Goal: Transaction & Acquisition: Purchase product/service

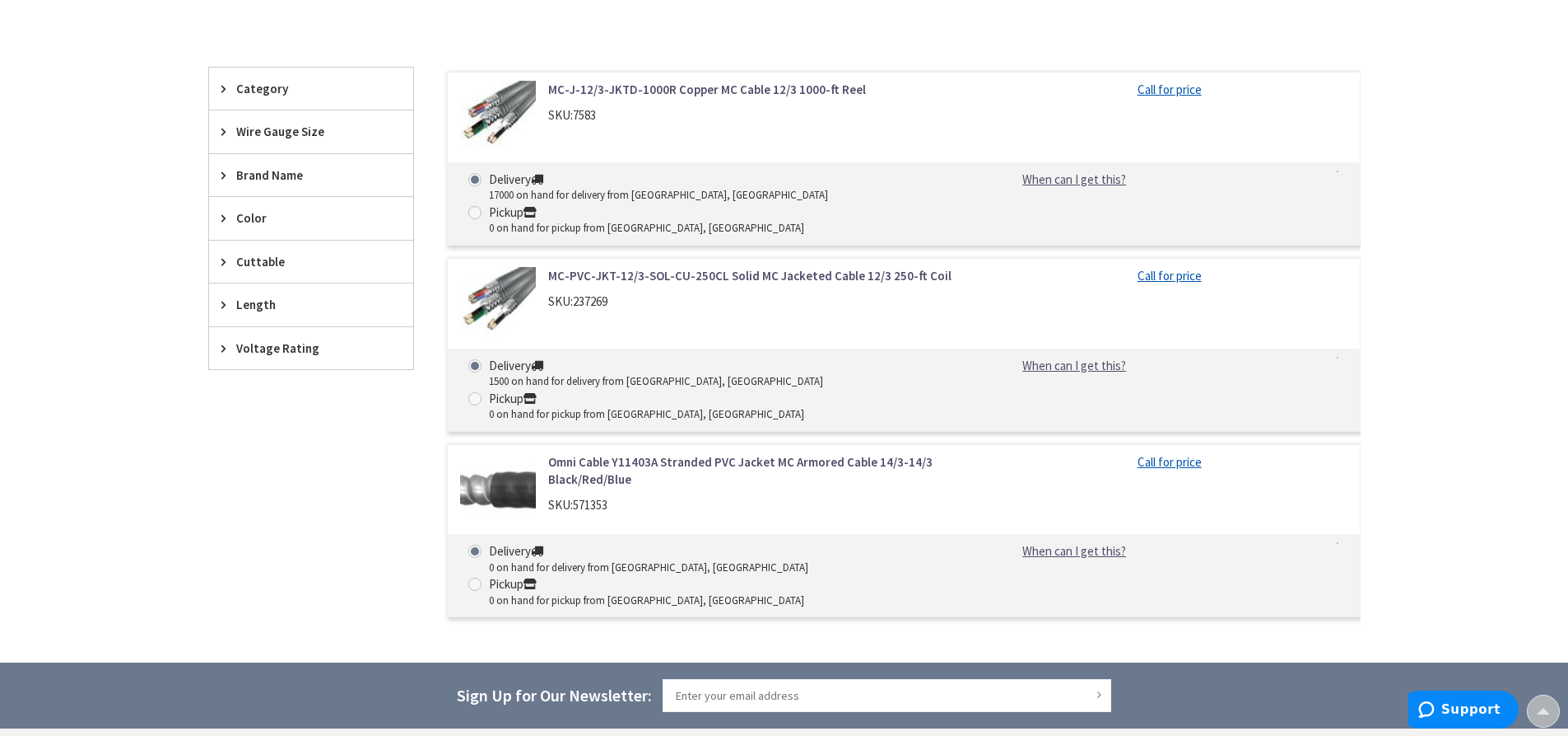
scroll to position [494, 0]
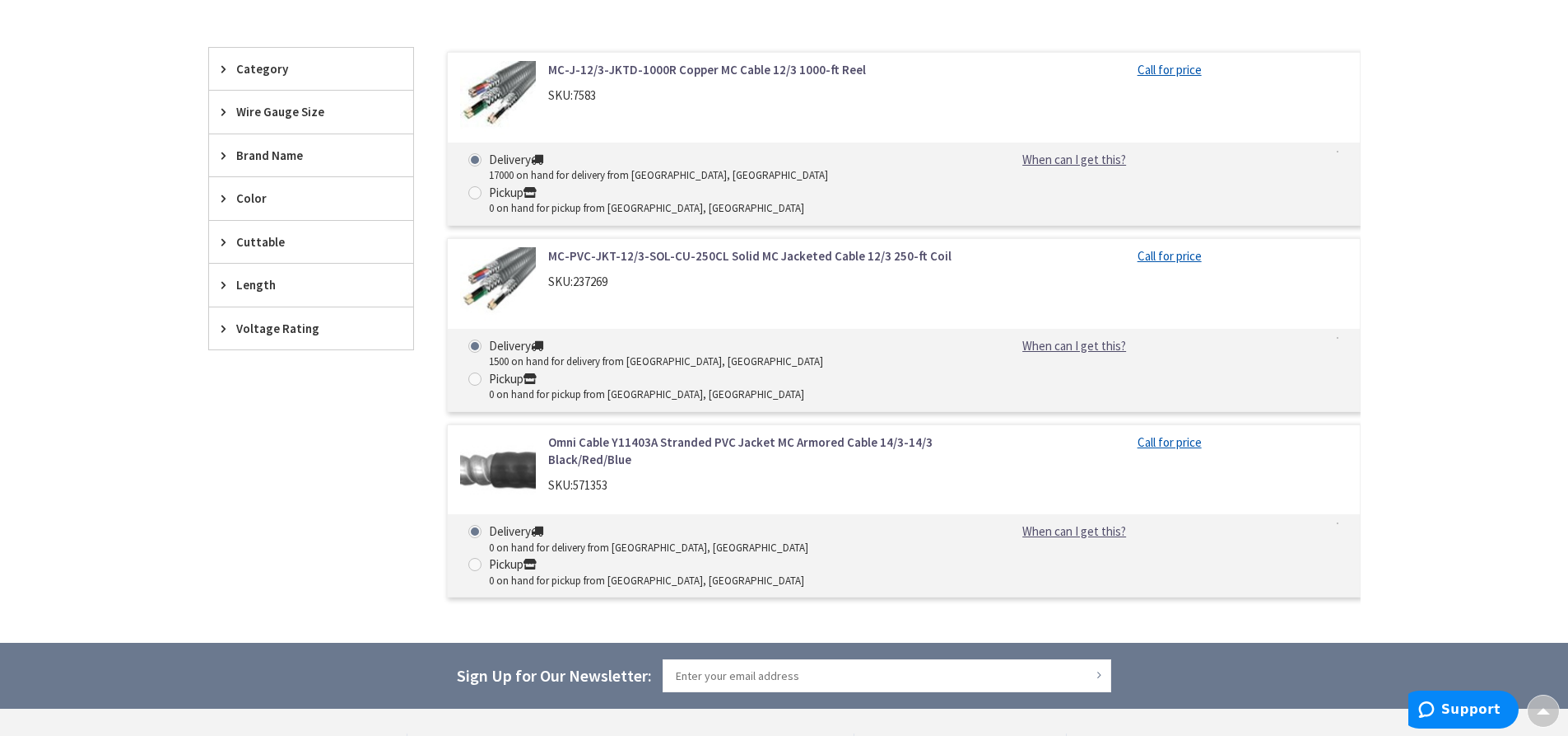
click at [617, 433] on link "Omni Cable Y11403A Stranded PVC Jacket MC Armored Cable 14/3-14/3 Black/Red/Blue" at bounding box center [758, 450] width 419 height 36
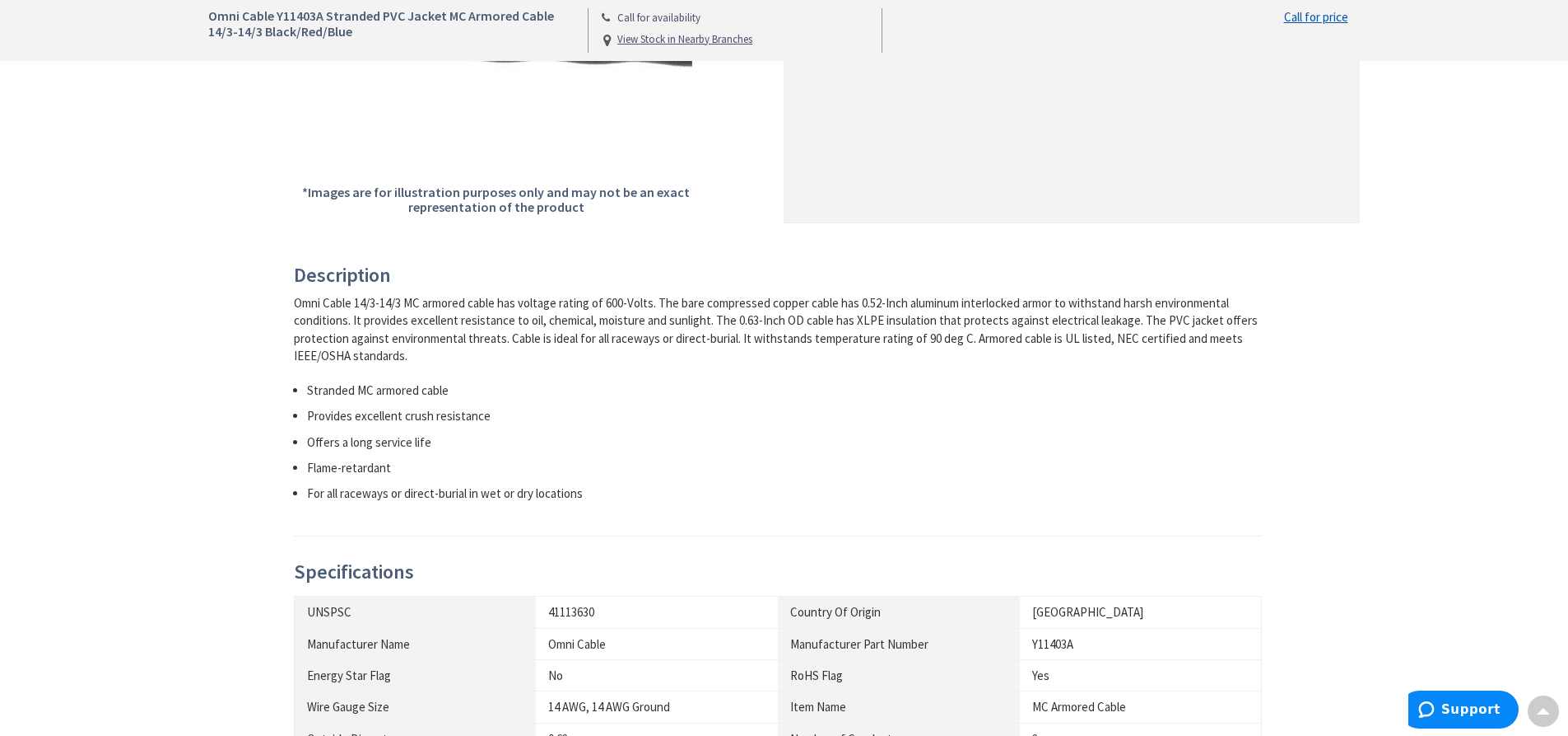
scroll to position [577, 0]
